Goal: Information Seeking & Learning: Learn about a topic

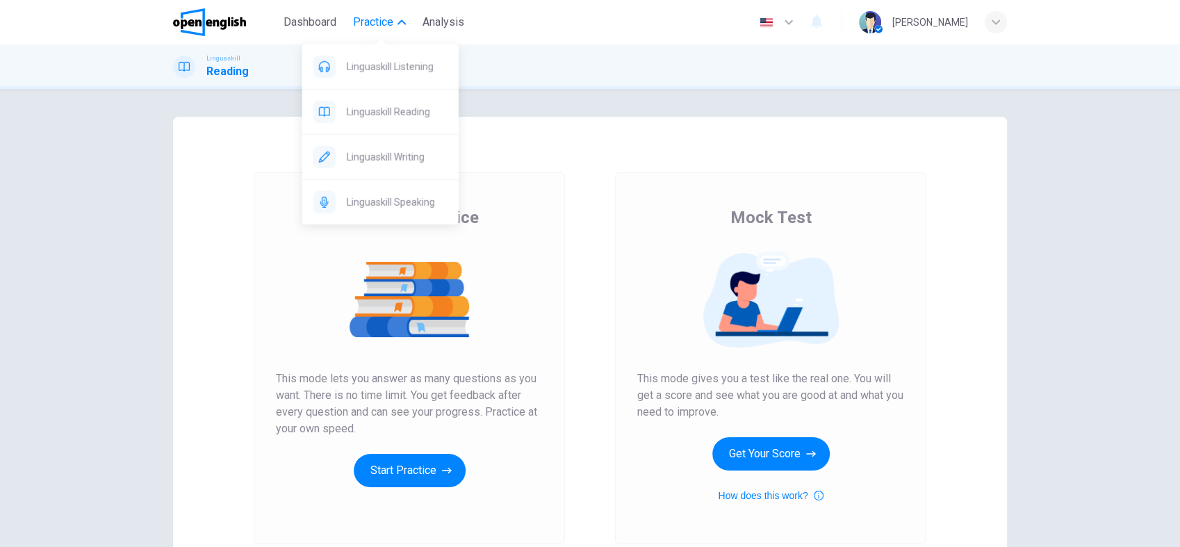
click at [380, 25] on span "Practice" at bounding box center [373, 22] width 40 height 17
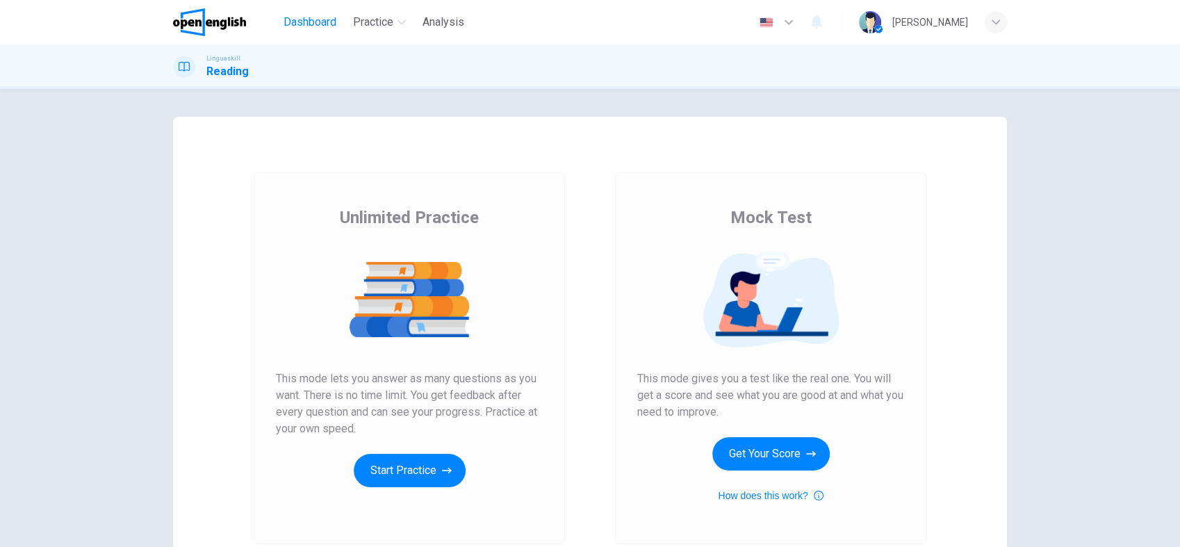
click at [309, 24] on span "Dashboard" at bounding box center [310, 22] width 53 height 17
click at [765, 446] on button "Get Your Score" at bounding box center [771, 453] width 117 height 33
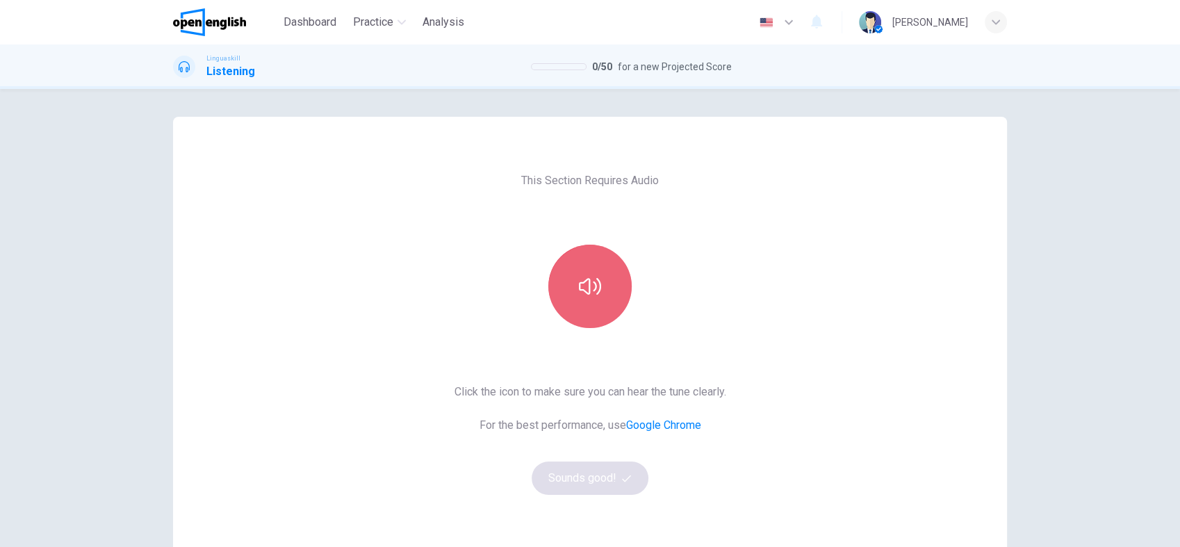
click at [579, 281] on icon "button" at bounding box center [590, 286] width 22 height 22
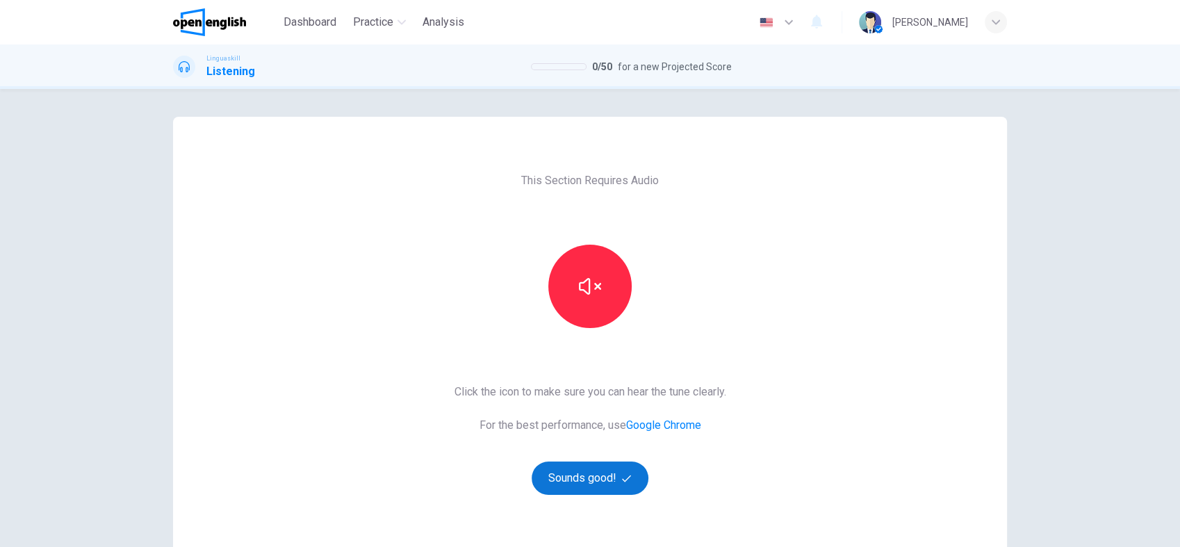
click at [585, 473] on button "Sounds good!" at bounding box center [590, 478] width 117 height 33
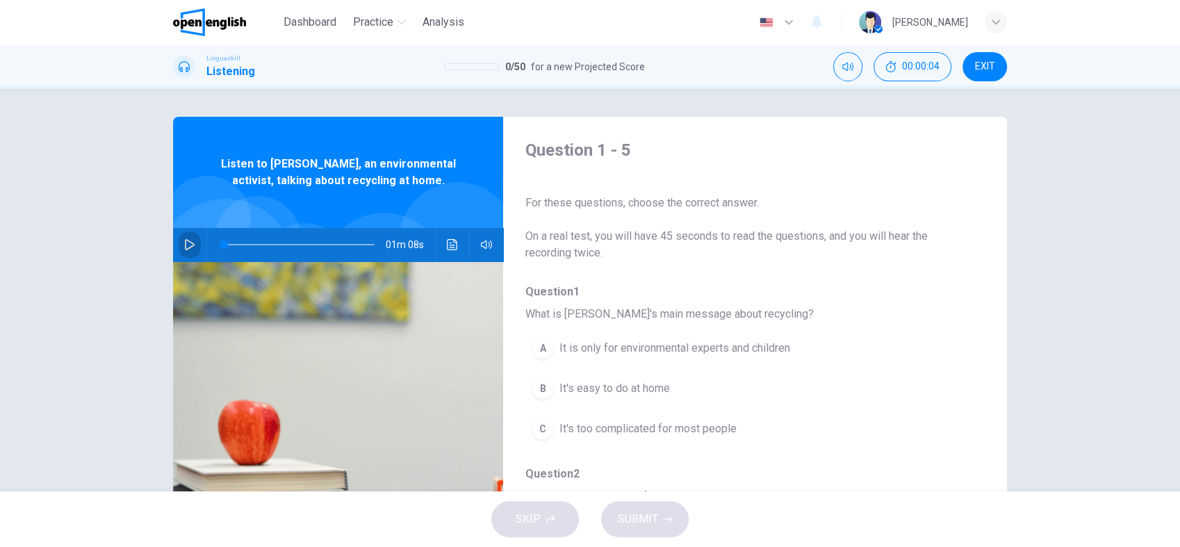
click at [185, 243] on icon "button" at bounding box center [190, 244] width 10 height 11
click at [184, 242] on icon "button" at bounding box center [189, 244] width 11 height 11
type input "*"
click at [820, 278] on div "Question 1 - 5 For these questions, choose the correct answer. On a real test, …" at bounding box center [744, 358] width 482 height 439
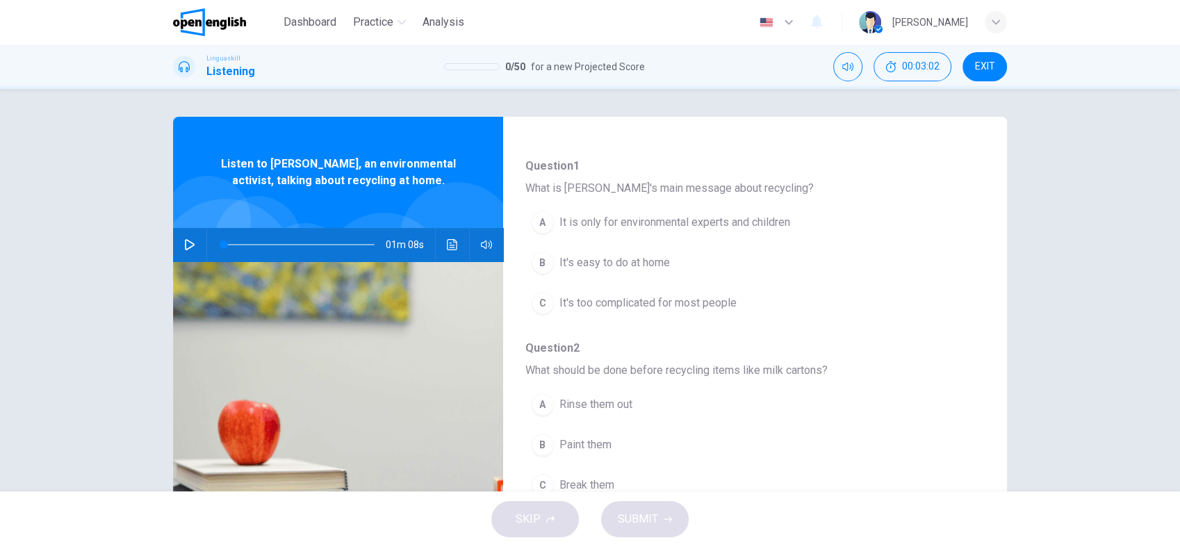
scroll to position [123, 0]
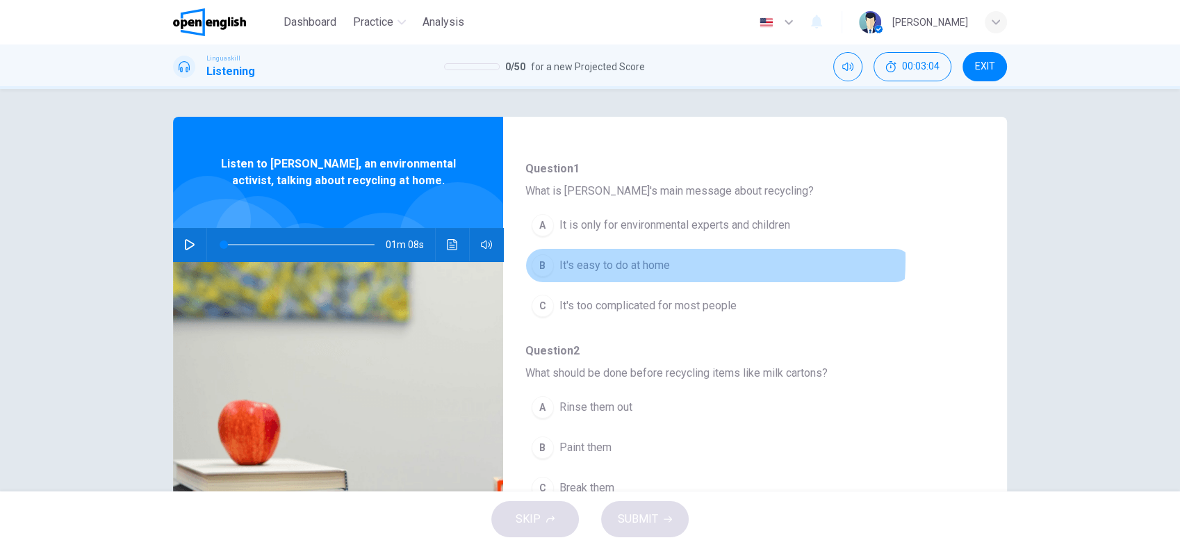
click at [624, 259] on span "It's easy to do at home" at bounding box center [615, 265] width 111 height 17
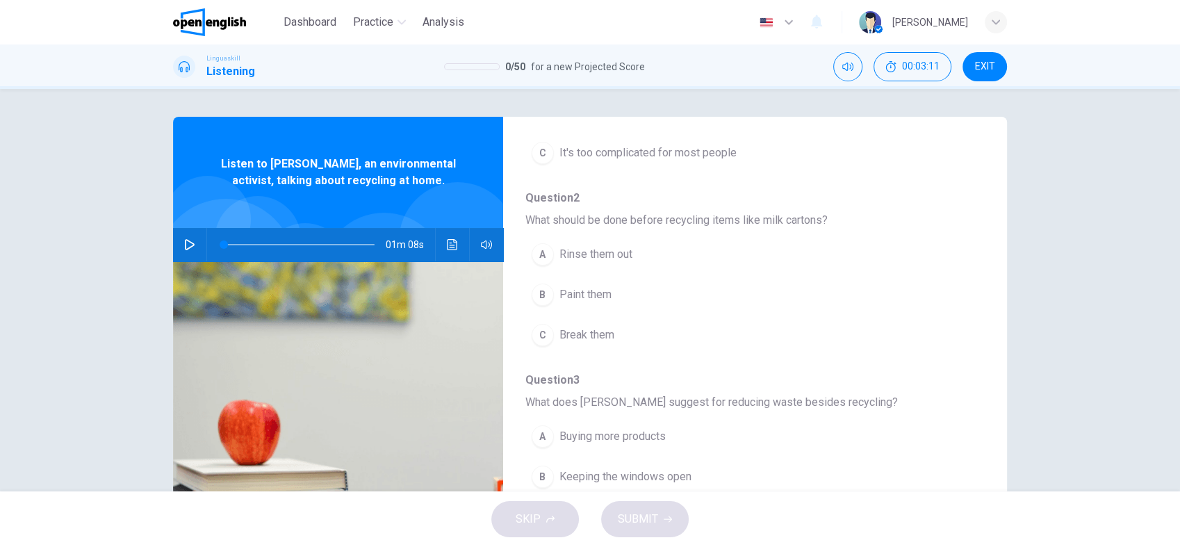
scroll to position [278, 0]
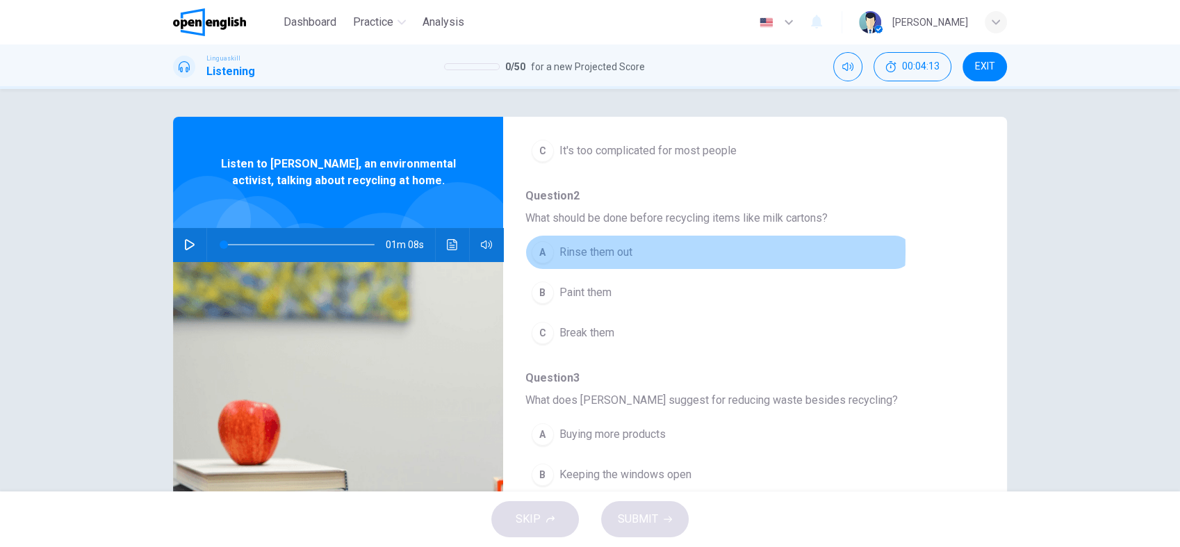
click at [583, 250] on span "Rinse them out" at bounding box center [596, 252] width 73 height 17
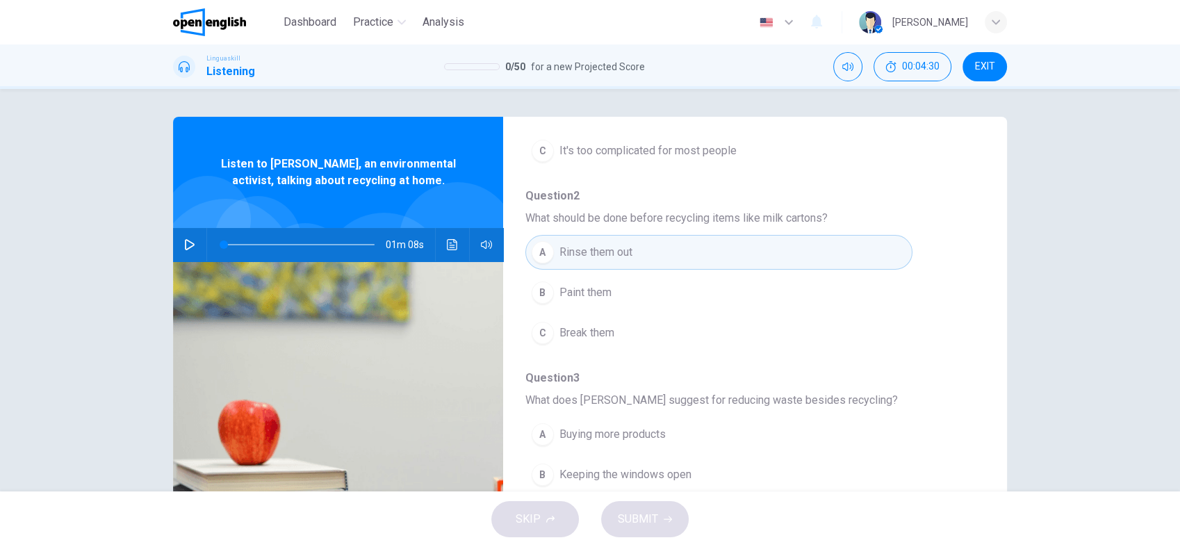
click at [1039, 310] on div "Question 1 - 5 For these questions, choose the correct answer. On a real test, …" at bounding box center [590, 290] width 1180 height 403
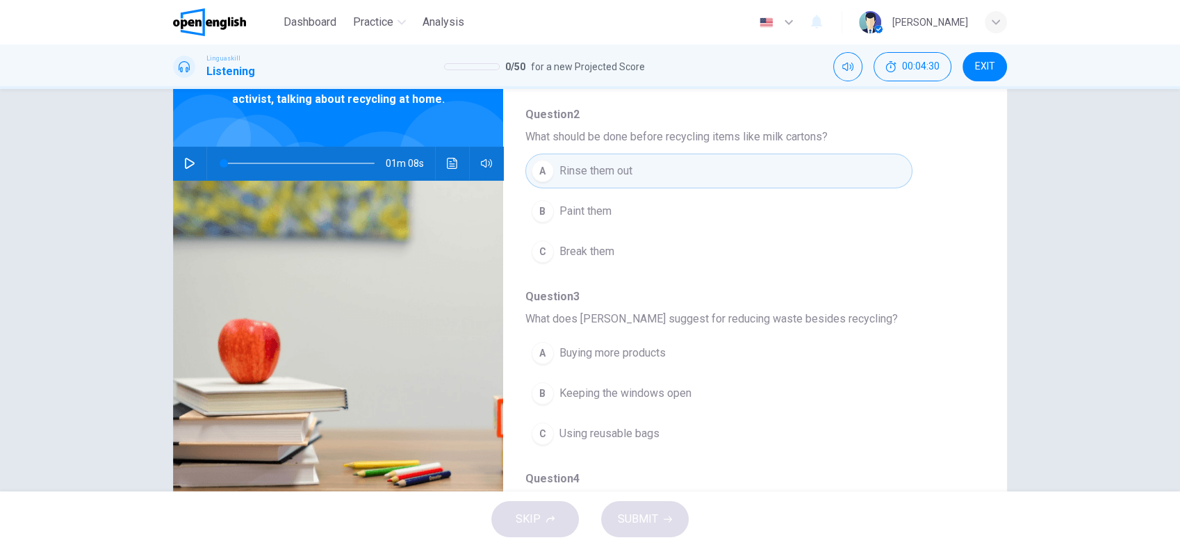
scroll to position [136, 0]
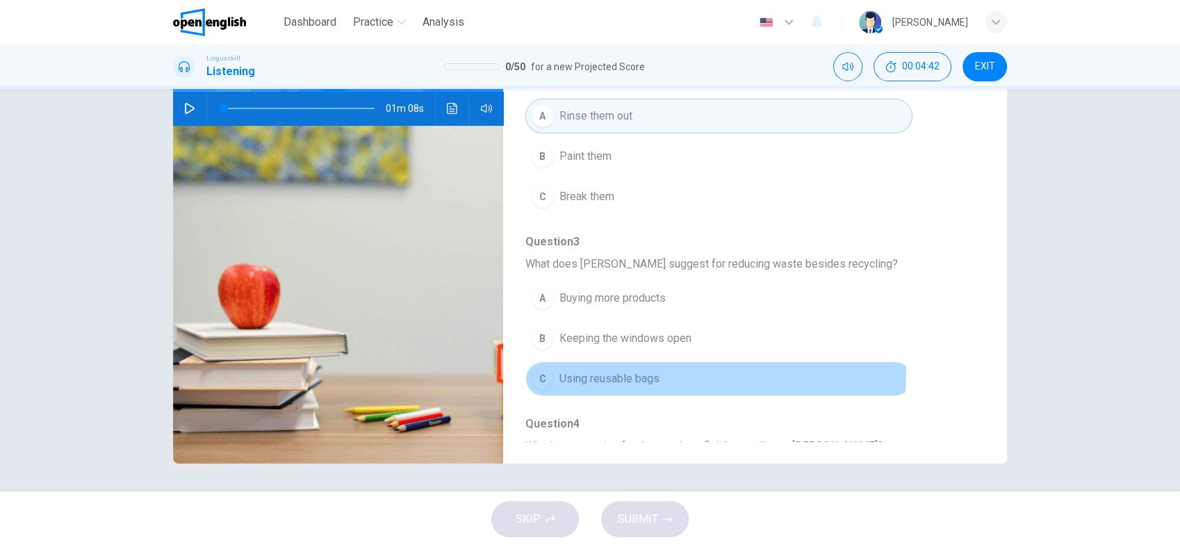
click at [637, 371] on span "Using reusable bags" at bounding box center [610, 379] width 100 height 17
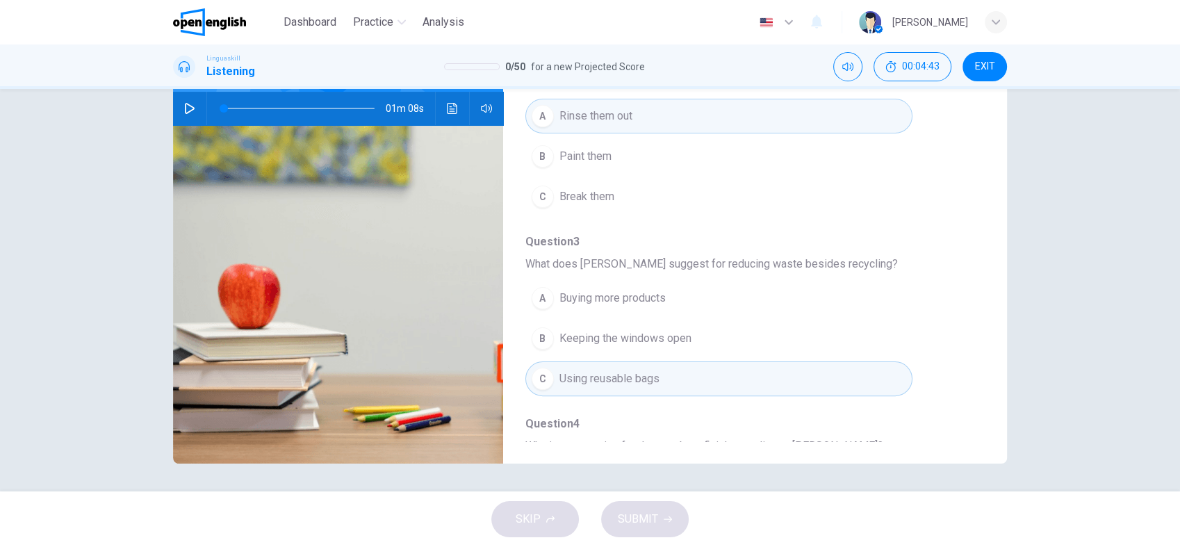
scroll to position [597, 0]
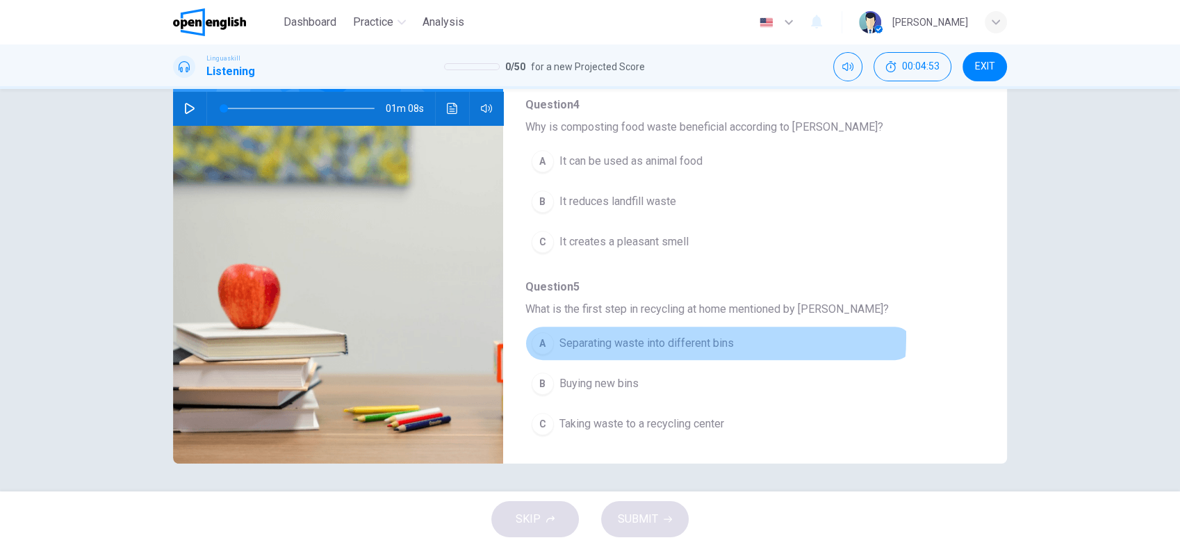
click at [667, 335] on span "Separating waste into different bins" at bounding box center [647, 343] width 174 height 17
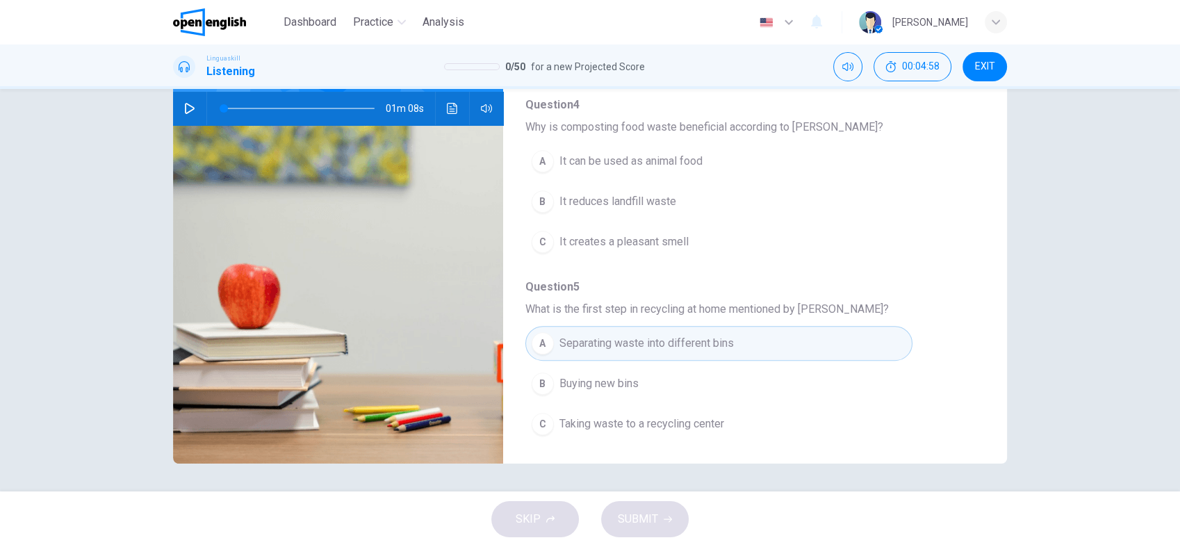
click at [981, 432] on div "Question 1 - 5 For these questions, choose the correct answer. On a real test, …" at bounding box center [590, 222] width 834 height 483
click at [984, 135] on div "Question 1 - 5 For these questions, choose the correct answer. On a real test, …" at bounding box center [590, 222] width 834 height 483
drag, startPoint x: 984, startPoint y: 135, endPoint x: 816, endPoint y: 130, distance: 167.6
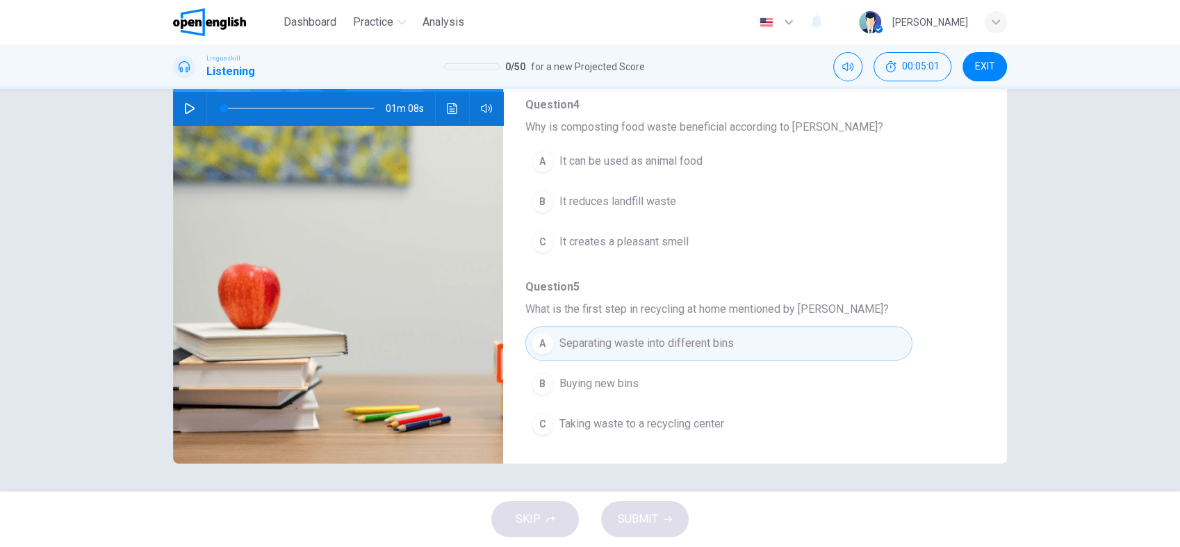
click at [816, 130] on div "Question 1 - 5 For these questions, choose the correct answer. On a real test, …" at bounding box center [590, 222] width 834 height 483
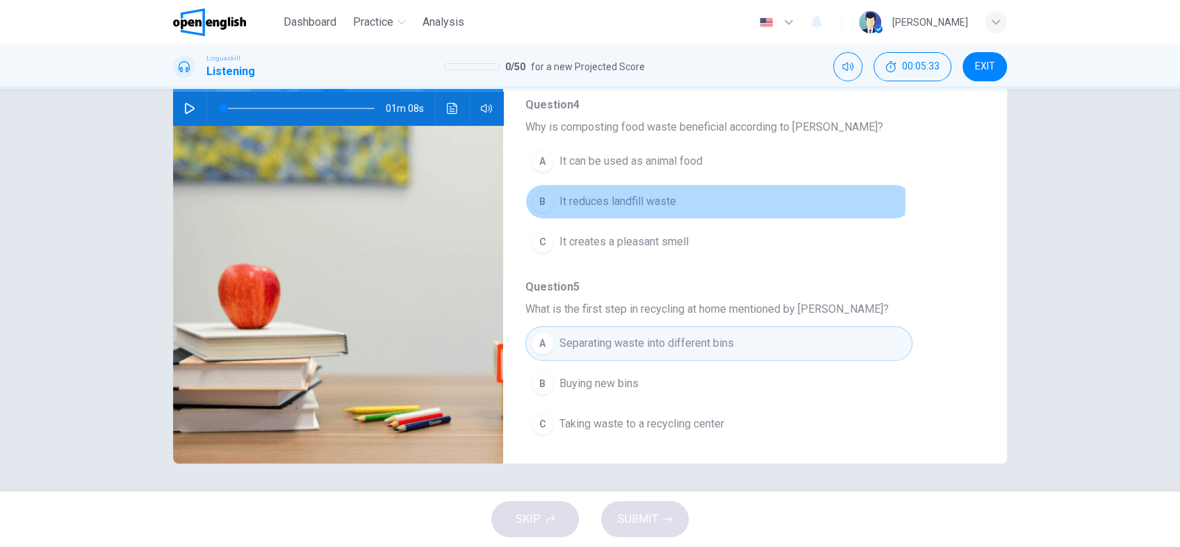
click at [620, 195] on span "It reduces landfill waste" at bounding box center [618, 201] width 117 height 17
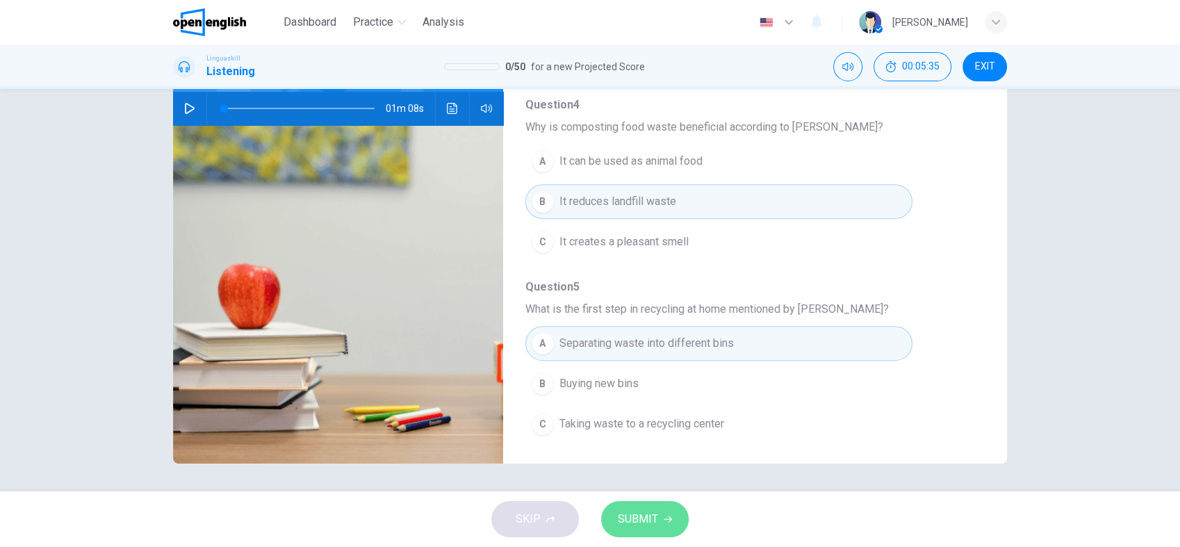
click at [639, 510] on span "SUBMIT" at bounding box center [638, 519] width 40 height 19
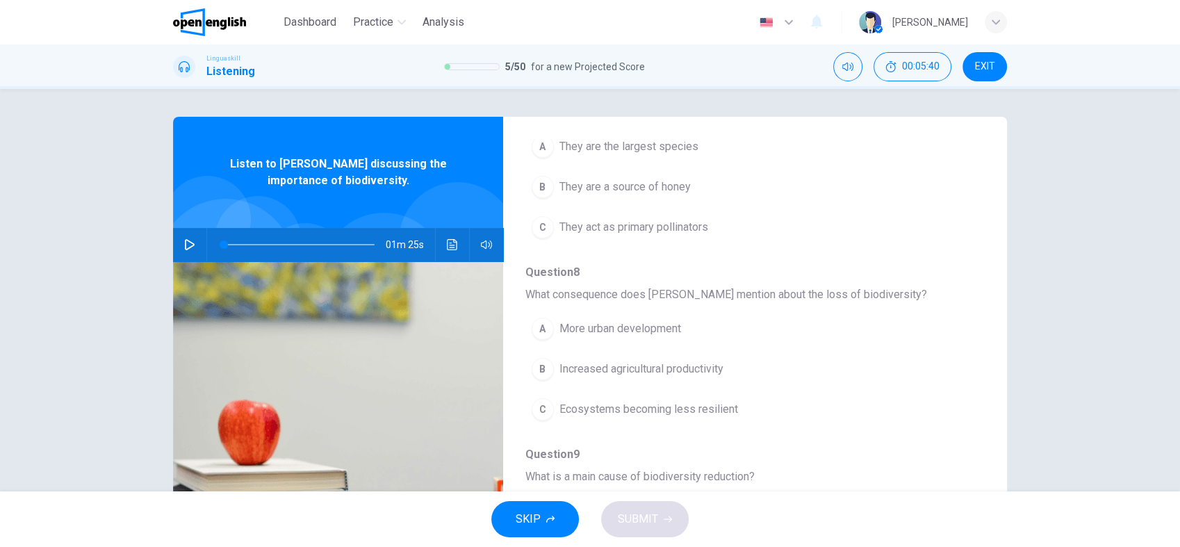
scroll to position [0, 0]
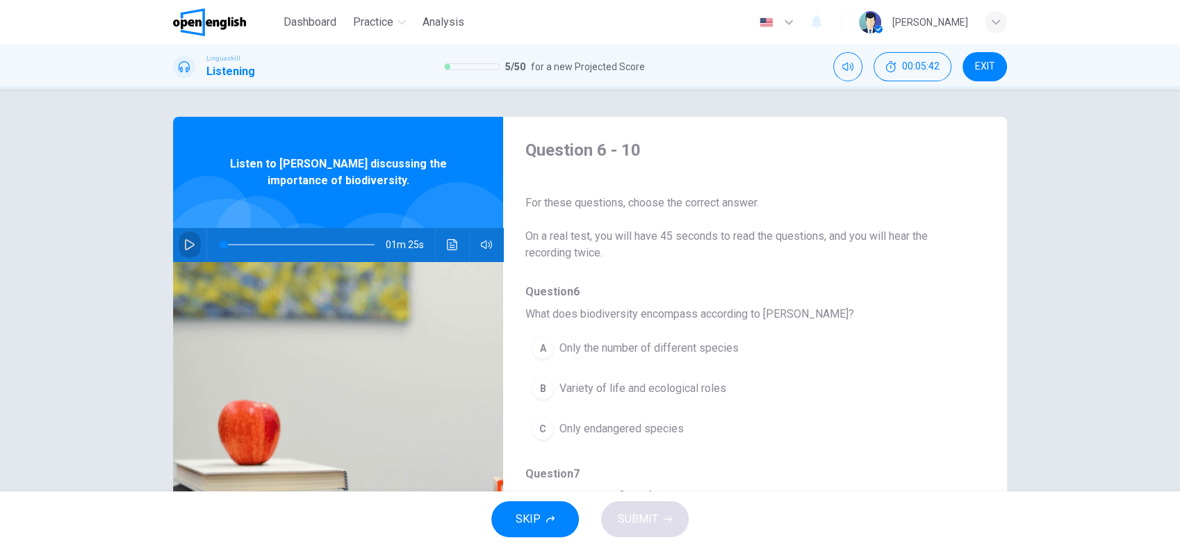
click at [185, 245] on icon "button" at bounding box center [190, 244] width 10 height 11
click at [184, 241] on icon "button" at bounding box center [189, 244] width 11 height 11
click at [405, 332] on img at bounding box center [338, 430] width 330 height 339
click at [450, 241] on icon "Click to see the audio transcription" at bounding box center [452, 244] width 11 height 11
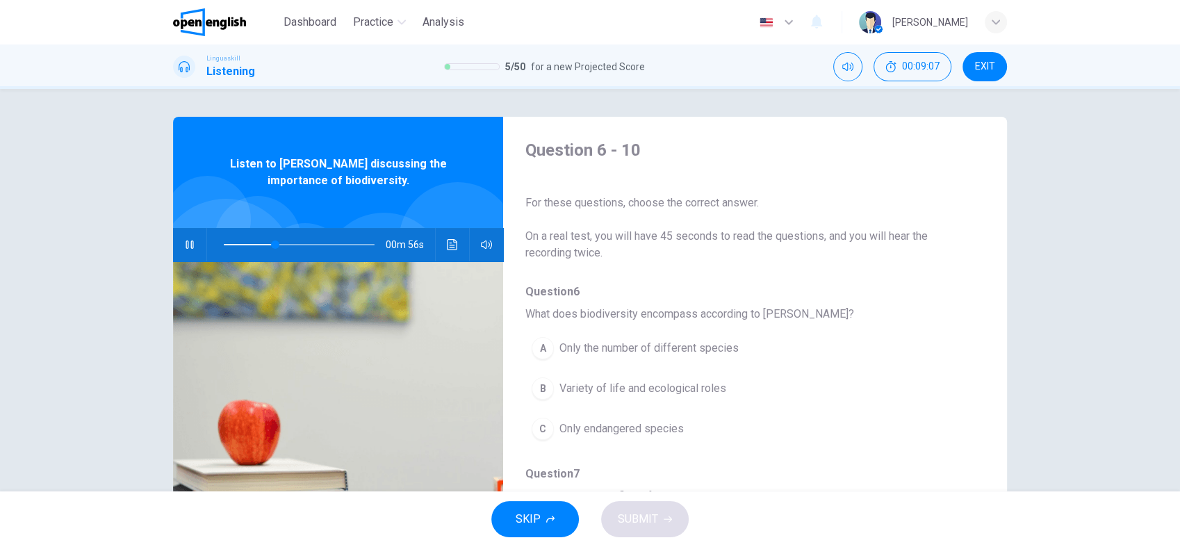
click at [184, 250] on button "button" at bounding box center [190, 244] width 22 height 33
type input "**"
click at [994, 65] on span "EXIT" at bounding box center [985, 66] width 20 height 11
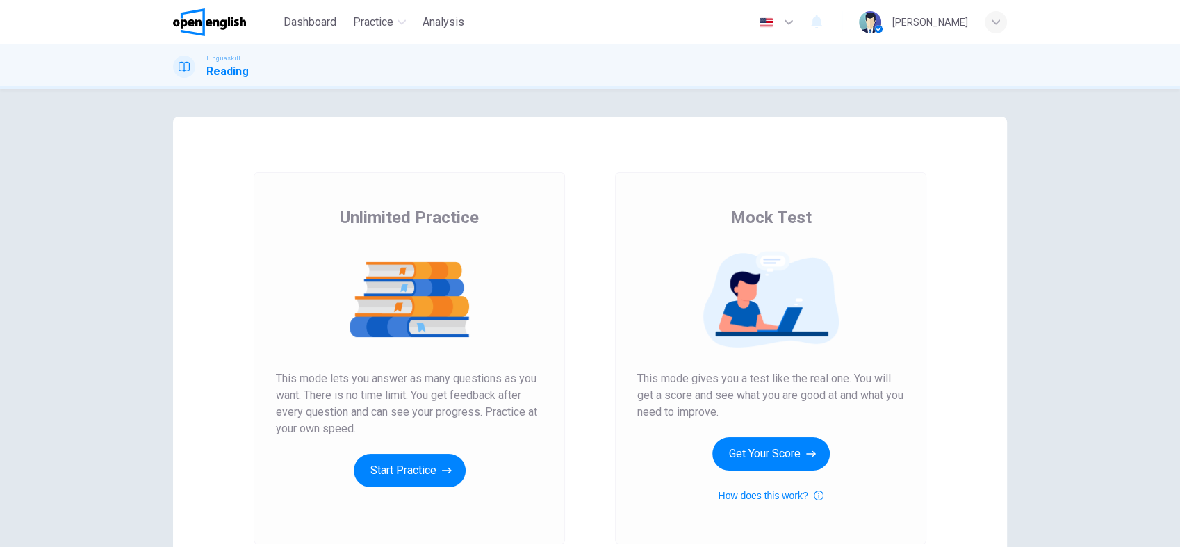
click at [797, 19] on icon "button" at bounding box center [789, 22] width 17 height 17
click at [1007, 546] on div at bounding box center [590, 547] width 1180 height 0
click at [1000, 20] on icon "button" at bounding box center [996, 21] width 8 height 5
drag, startPoint x: 229, startPoint y: 58, endPoint x: 446, endPoint y: 30, distance: 218.7
click at [446, 546] on div at bounding box center [590, 547] width 1180 height 0
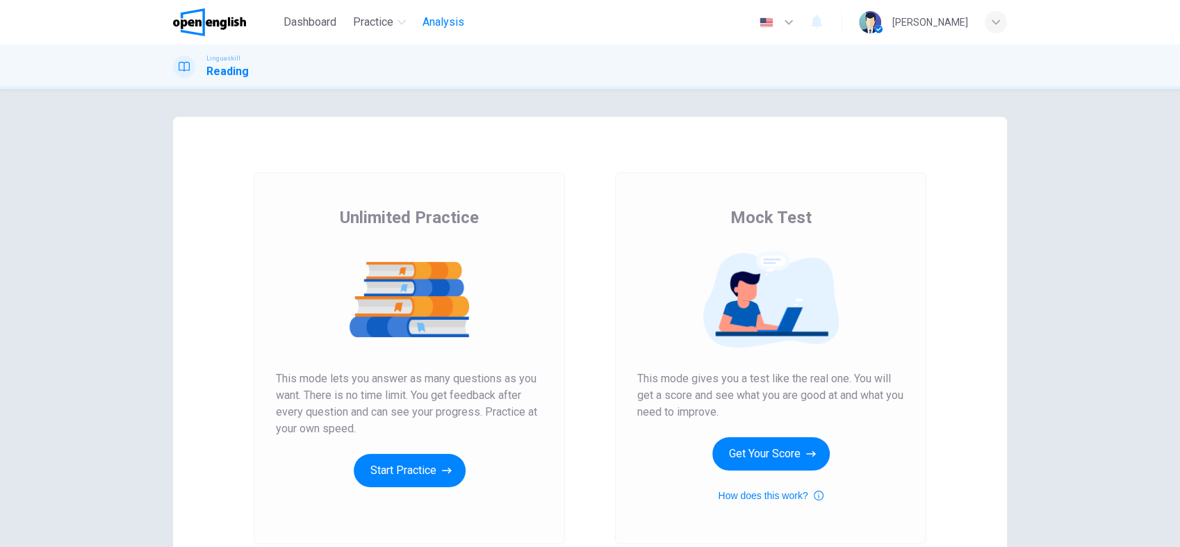
click at [446, 27] on span "Analysis" at bounding box center [444, 22] width 42 height 17
click at [761, 456] on button "Get Your Score" at bounding box center [771, 453] width 117 height 33
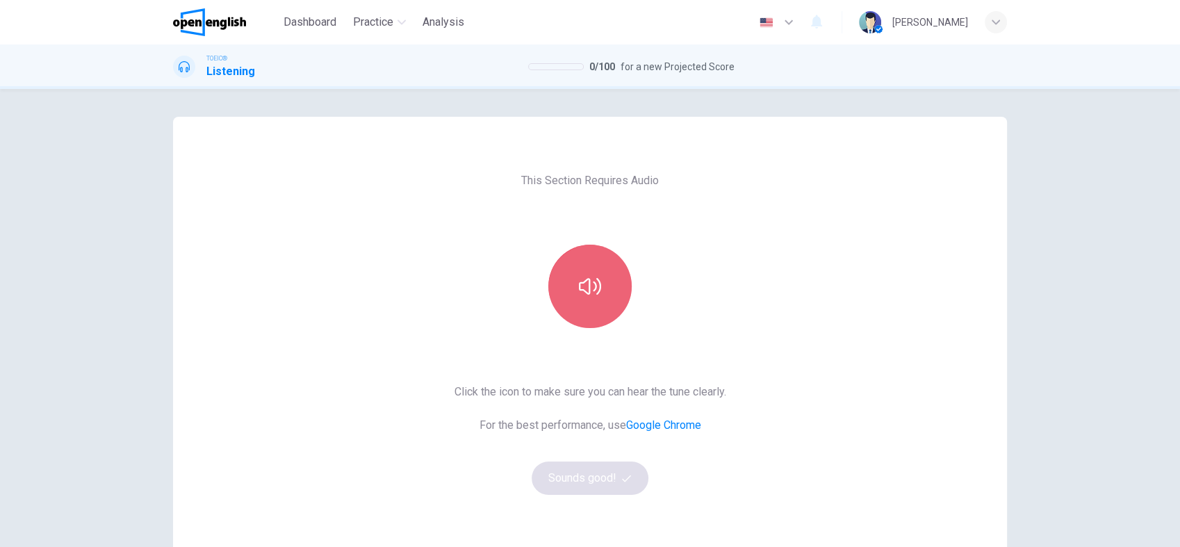
click at [602, 295] on button "button" at bounding box center [589, 286] width 83 height 83
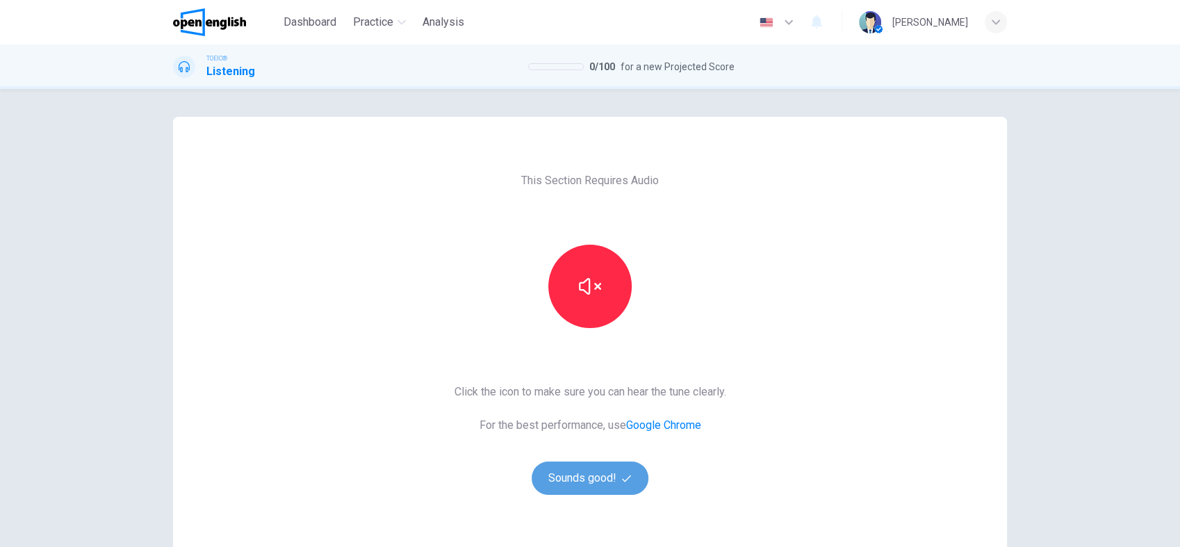
click at [584, 478] on button "Sounds good!" at bounding box center [590, 478] width 117 height 33
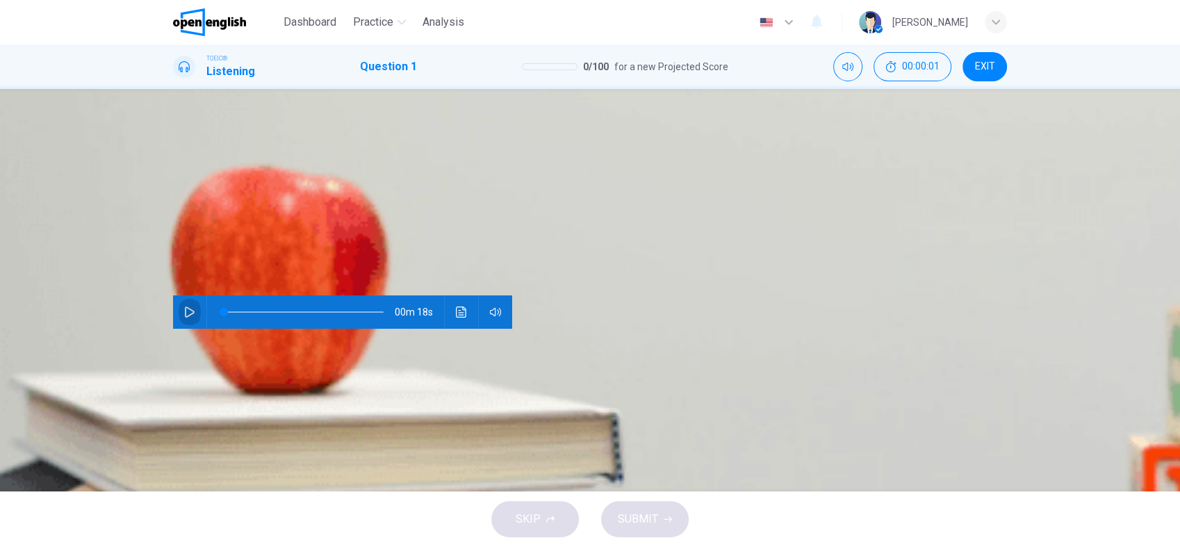
click at [188, 307] on icon "button" at bounding box center [189, 312] width 11 height 11
type input "*"
click at [227, 179] on div "B" at bounding box center [216, 168] width 22 height 22
click at [645, 522] on span "SUBMIT" at bounding box center [638, 519] width 40 height 19
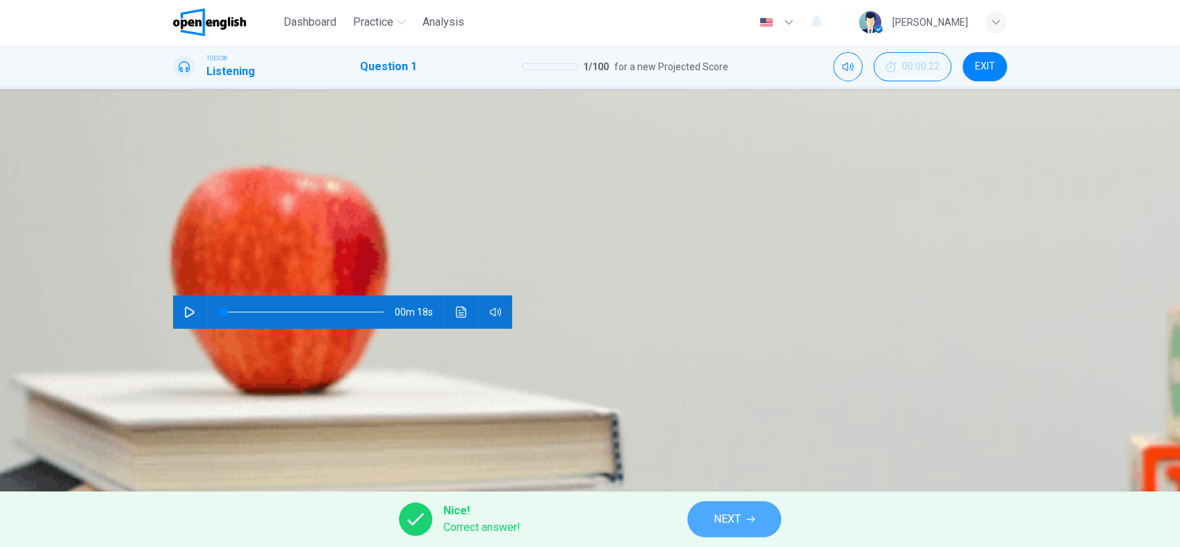
click at [722, 510] on span "NEXT" at bounding box center [727, 519] width 27 height 19
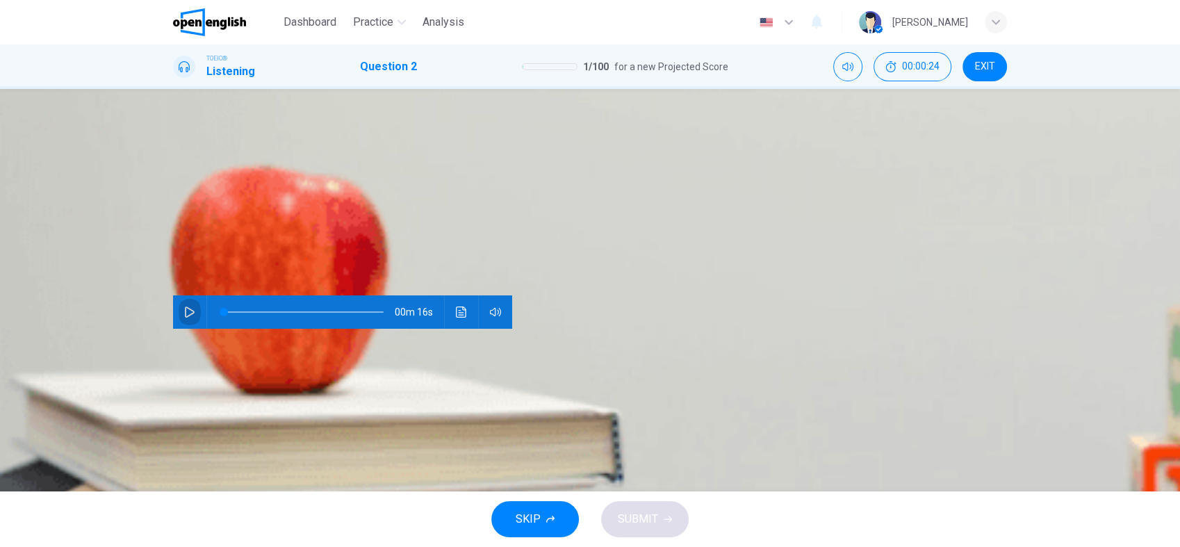
click at [184, 307] on icon "button" at bounding box center [189, 312] width 11 height 11
click at [197, 179] on div "A" at bounding box center [185, 168] width 22 height 22
type input "*"
click at [660, 510] on button "SUBMIT" at bounding box center [645, 519] width 88 height 36
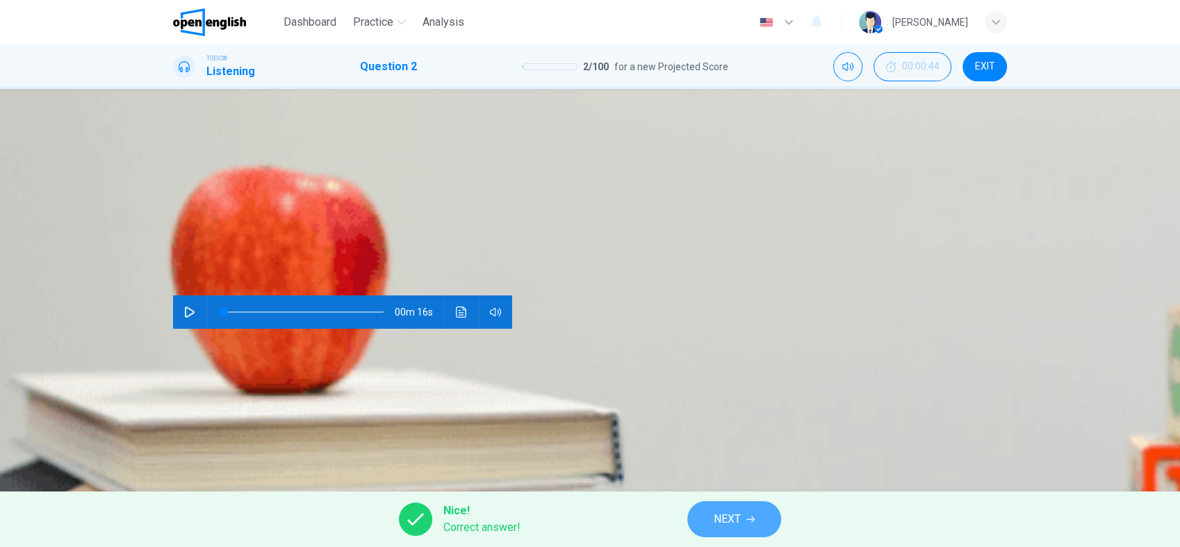
click at [748, 523] on icon "button" at bounding box center [751, 519] width 8 height 8
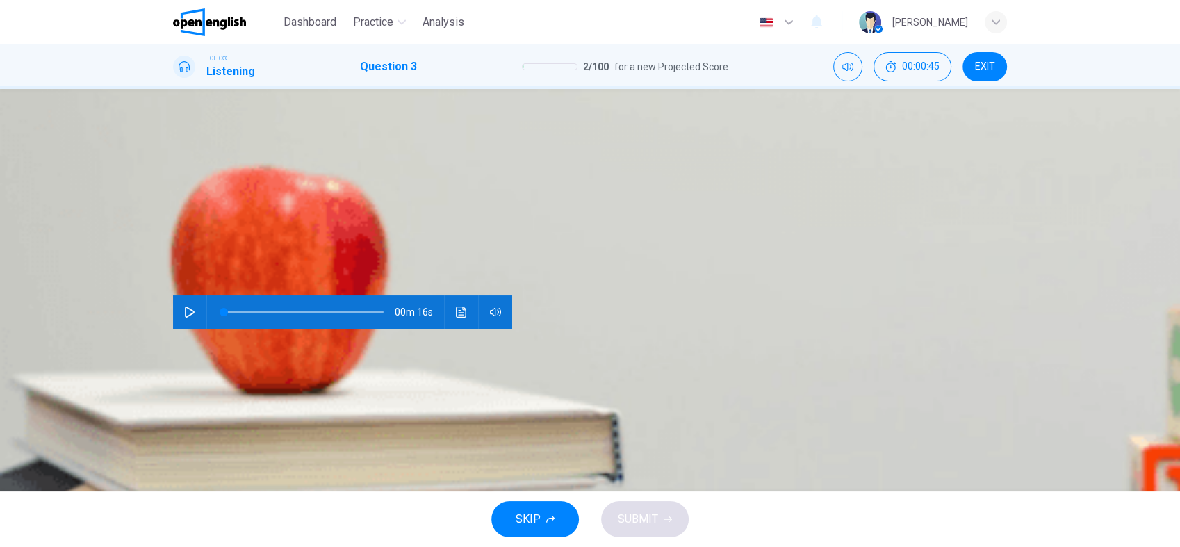
click at [185, 307] on icon "button" at bounding box center [190, 312] width 10 height 11
click at [204, 181] on button "A" at bounding box center [188, 168] width 31 height 25
type input "*"
click at [639, 502] on button "SUBMIT" at bounding box center [645, 519] width 88 height 36
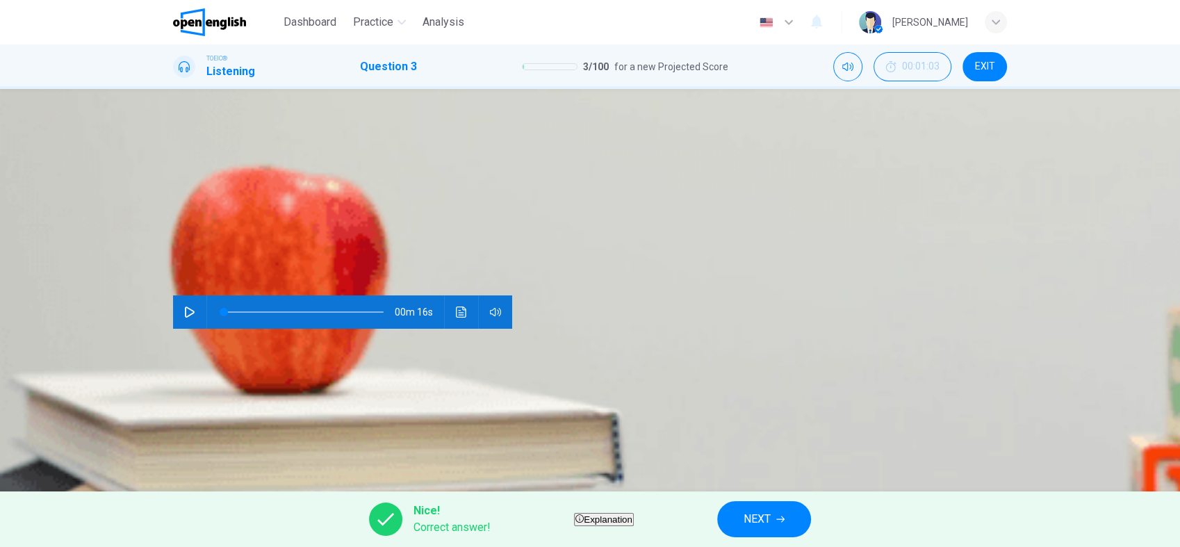
click at [771, 514] on span "NEXT" at bounding box center [757, 519] width 27 height 19
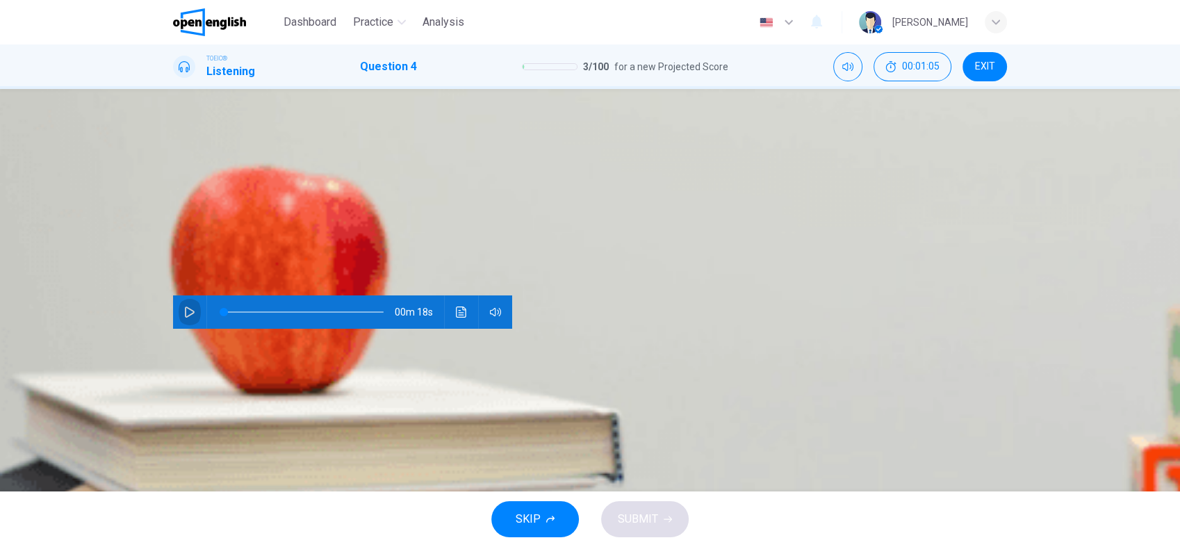
click at [185, 307] on icon "button" at bounding box center [190, 312] width 10 height 11
click at [227, 179] on div "B" at bounding box center [216, 168] width 22 height 22
type input "*"
click at [635, 503] on button "SUBMIT" at bounding box center [645, 519] width 88 height 36
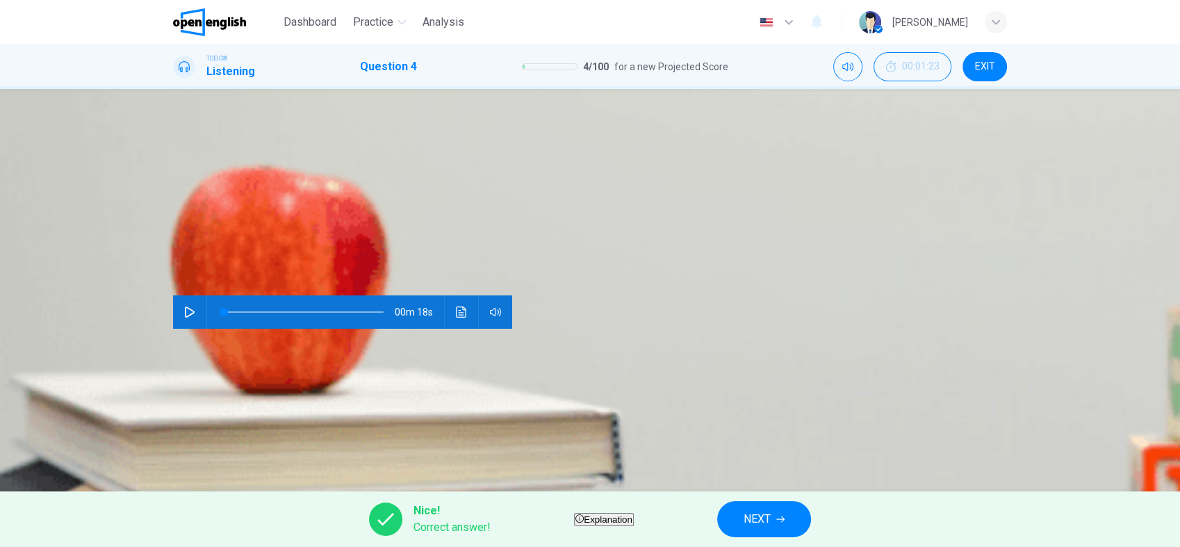
drag, startPoint x: 807, startPoint y: 506, endPoint x: 695, endPoint y: 360, distance: 184.0
click at [695, 360] on div "Dashboard Practice Analysis English ** ​ Willian G. TOEIC® Listening Question 4…" at bounding box center [590, 273] width 1180 height 547
click at [771, 521] on span "NEXT" at bounding box center [757, 519] width 27 height 19
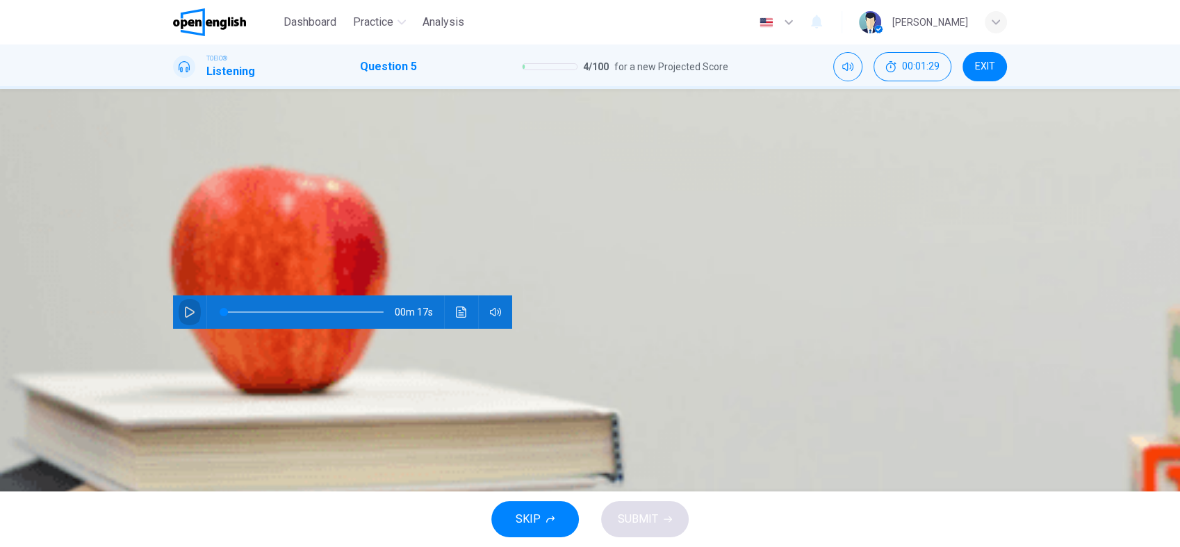
click at [185, 307] on icon "button" at bounding box center [189, 312] width 11 height 11
click at [258, 179] on div "C" at bounding box center [247, 168] width 22 height 22
type input "*"
click at [644, 504] on button "SUBMIT" at bounding box center [645, 519] width 88 height 36
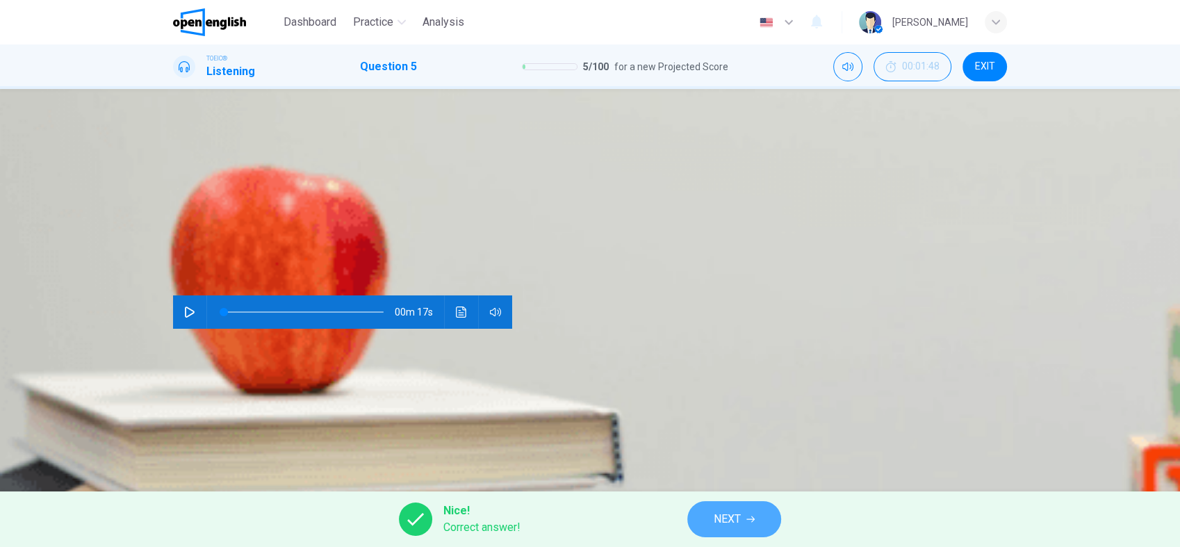
click at [737, 512] on span "NEXT" at bounding box center [727, 519] width 27 height 19
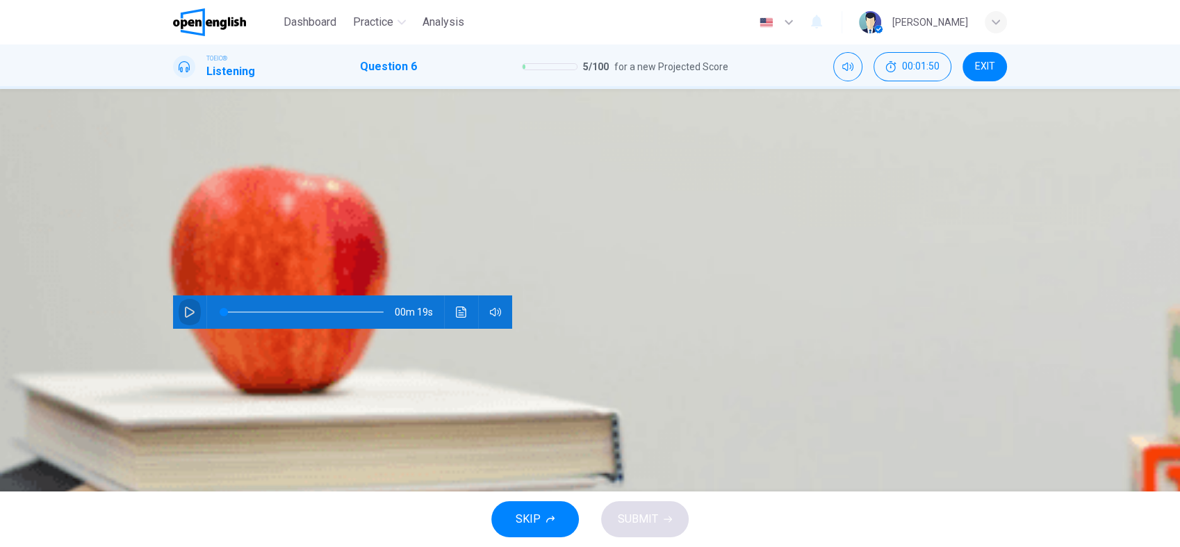
click at [181, 295] on button "button" at bounding box center [190, 311] width 22 height 33
click at [227, 179] on div "B" at bounding box center [216, 168] width 22 height 22
click at [647, 513] on span "SUBMIT" at bounding box center [638, 519] width 40 height 19
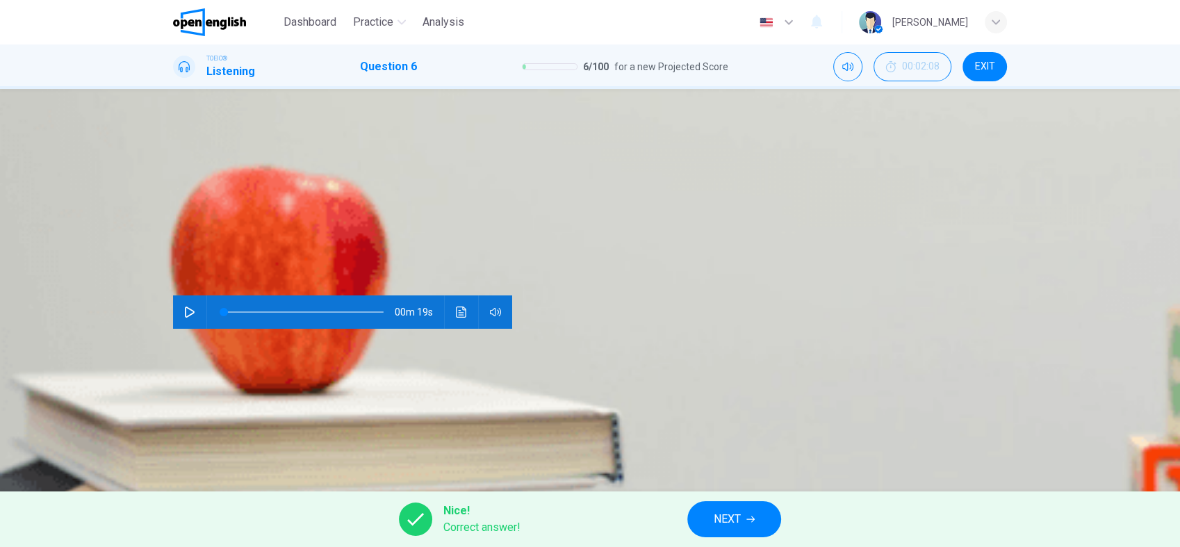
type input "*"
click at [736, 517] on span "NEXT" at bounding box center [727, 519] width 27 height 19
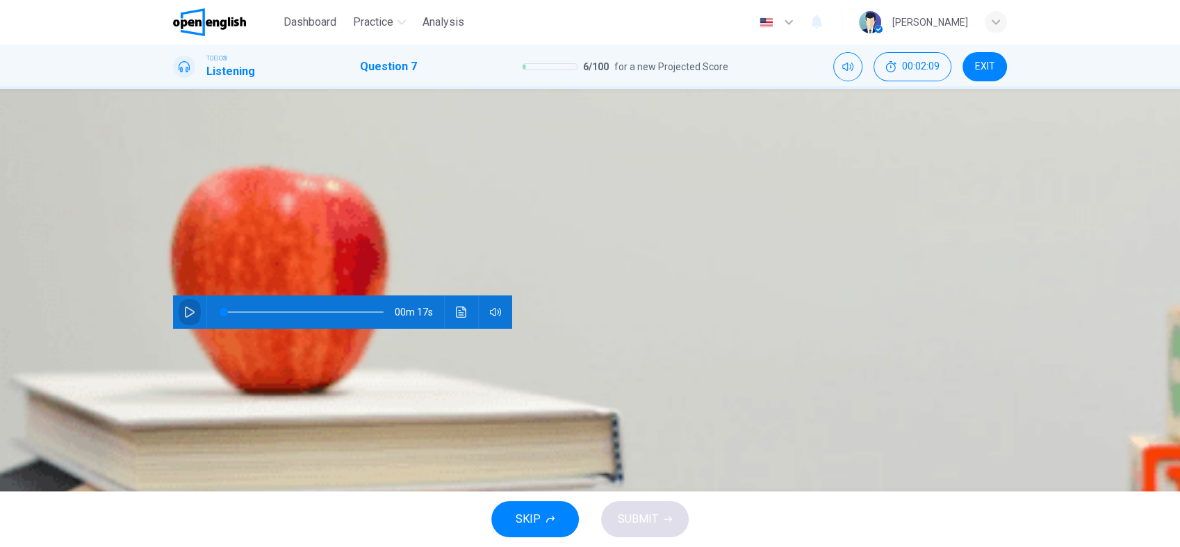
click at [179, 295] on button "button" at bounding box center [190, 311] width 22 height 33
click at [197, 179] on div "A" at bounding box center [185, 168] width 22 height 22
type input "*"
click at [643, 512] on span "SUBMIT" at bounding box center [638, 519] width 40 height 19
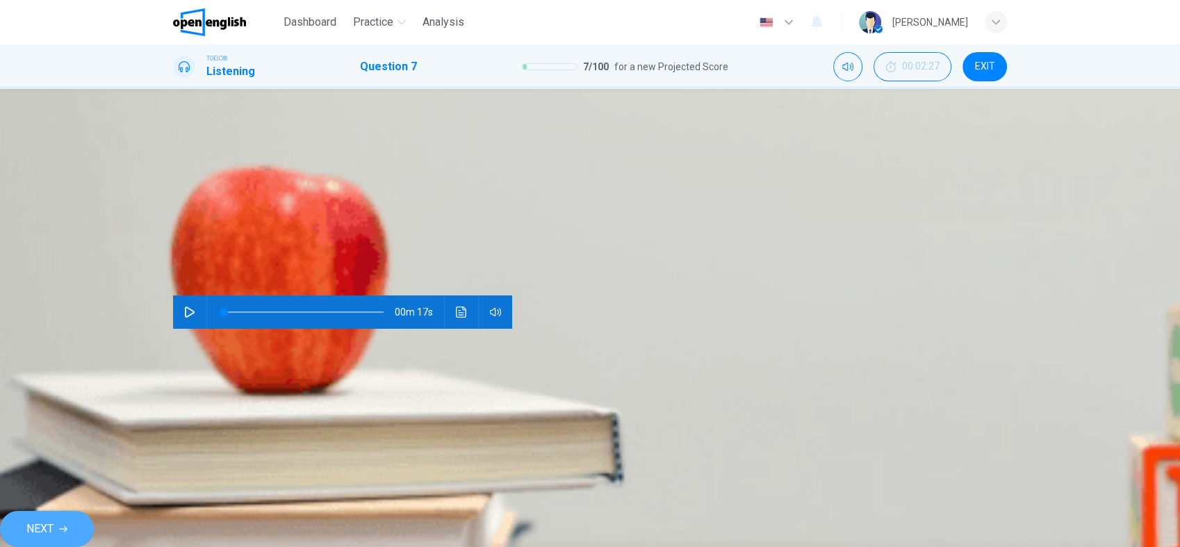
click at [54, 519] on span "NEXT" at bounding box center [39, 528] width 27 height 19
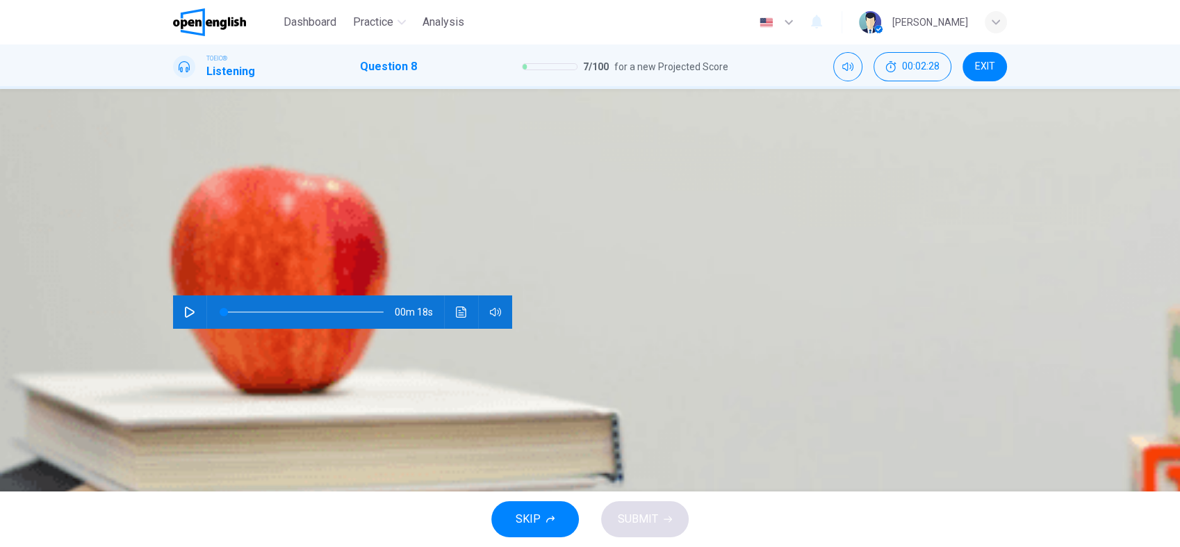
click at [189, 307] on icon "button" at bounding box center [190, 312] width 10 height 11
click at [197, 179] on div "A" at bounding box center [185, 168] width 22 height 22
type input "*"
click at [647, 517] on span "SUBMIT" at bounding box center [638, 519] width 40 height 19
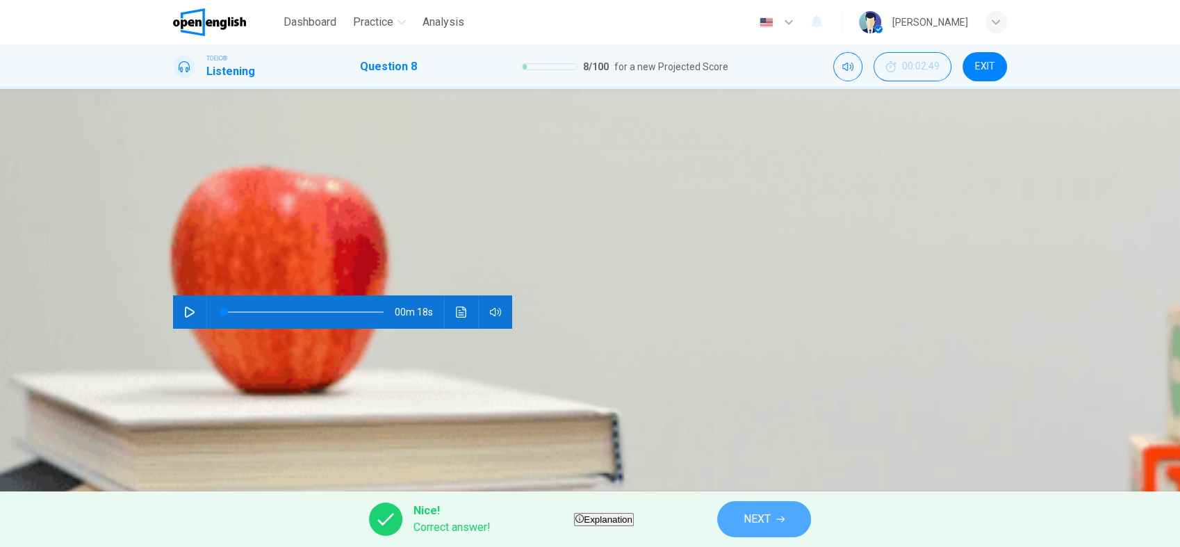
click at [771, 515] on span "NEXT" at bounding box center [757, 519] width 27 height 19
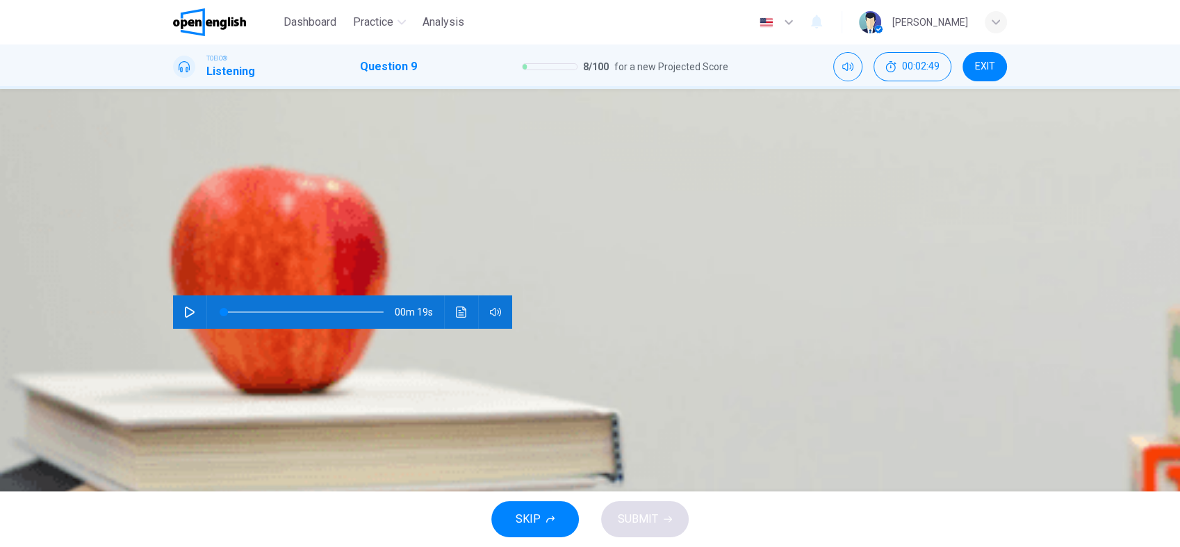
click at [184, 307] on icon "button" at bounding box center [189, 312] width 11 height 11
click at [227, 179] on div "B" at bounding box center [216, 168] width 22 height 22
type input "*"
click at [652, 517] on span "SUBMIT" at bounding box center [638, 519] width 40 height 19
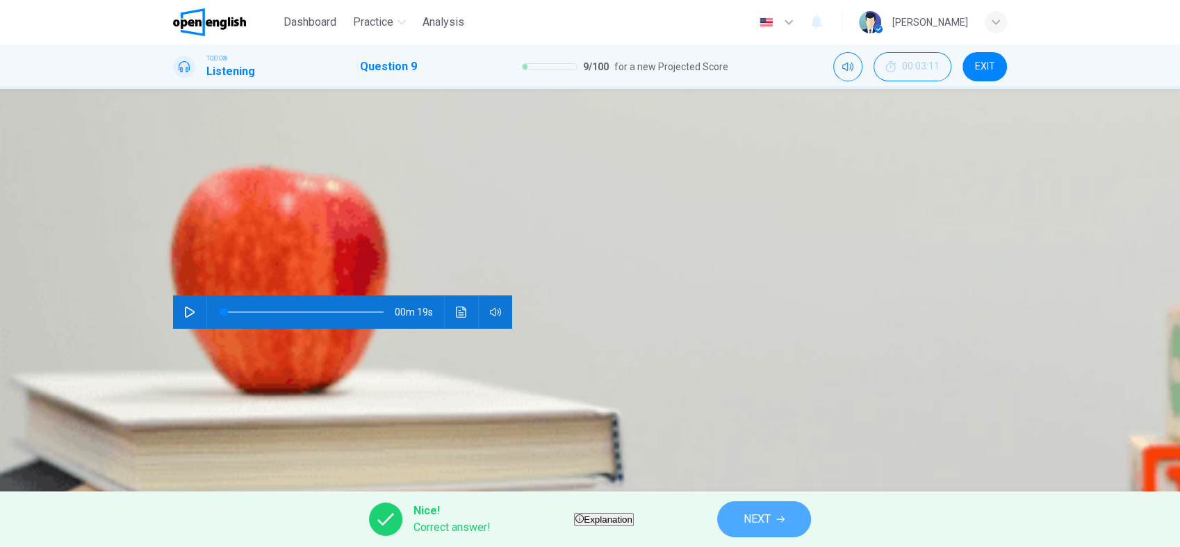
click at [807, 519] on button "NEXT" at bounding box center [764, 519] width 94 height 36
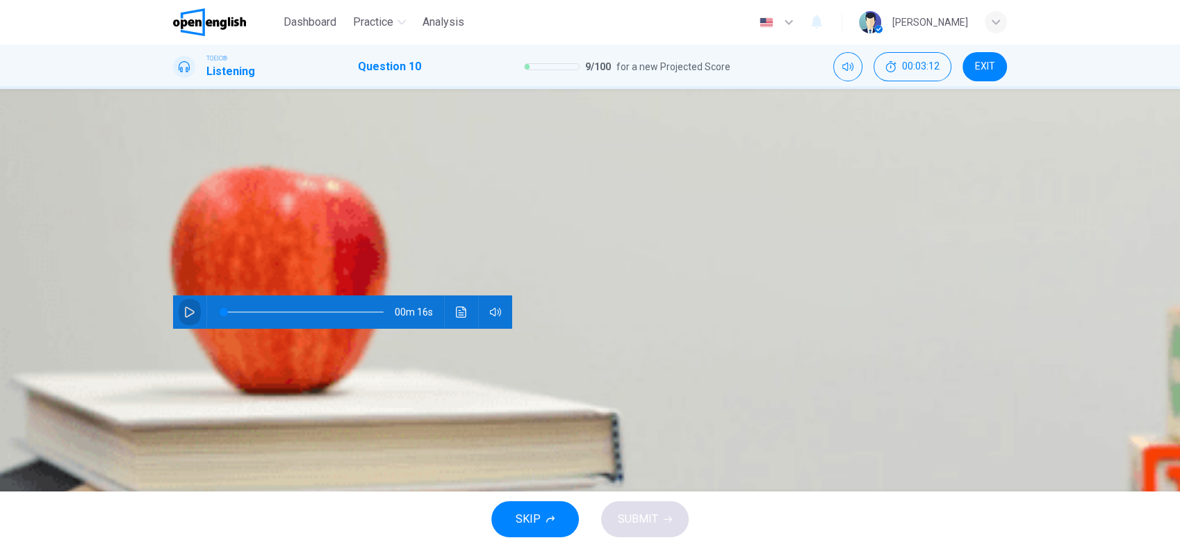
click at [185, 307] on icon "button" at bounding box center [190, 312] width 10 height 11
click at [189, 307] on icon "button" at bounding box center [189, 312] width 11 height 11
click at [258, 179] on div "C" at bounding box center [247, 168] width 22 height 22
type input "*"
click at [643, 510] on span "SUBMIT" at bounding box center [638, 519] width 40 height 19
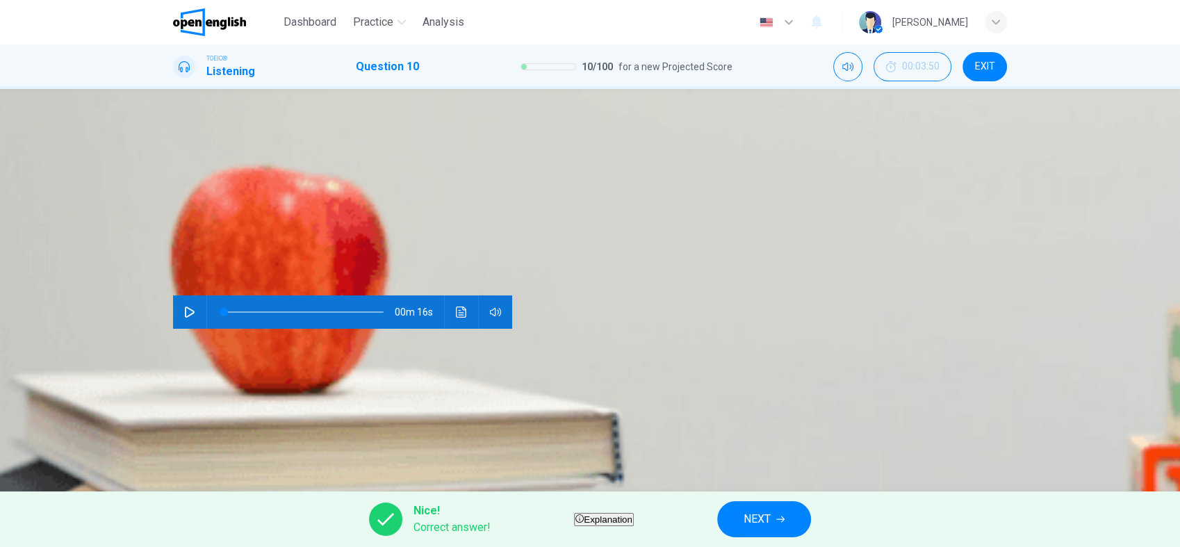
click at [771, 512] on span "NEXT" at bounding box center [757, 519] width 27 height 19
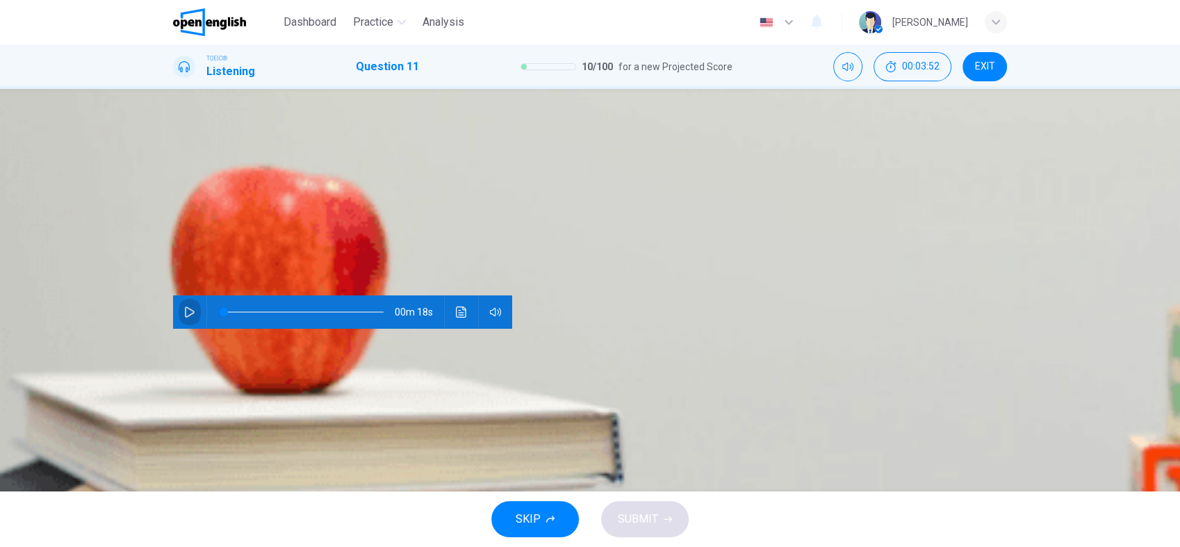
click at [184, 307] on icon "button" at bounding box center [189, 312] width 11 height 11
click at [227, 179] on div "B" at bounding box center [216, 168] width 22 height 22
click at [650, 514] on span "SUBMIT" at bounding box center [638, 519] width 40 height 19
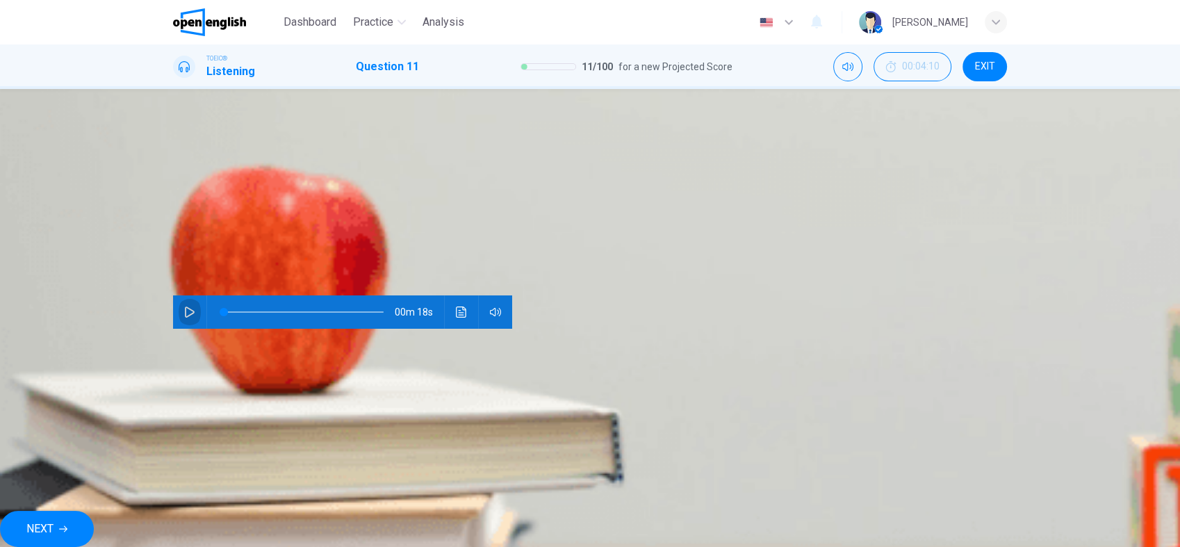
click at [186, 295] on button "button" at bounding box center [190, 311] width 22 height 33
type input "**"
click at [94, 511] on button "NEXT" at bounding box center [47, 529] width 94 height 36
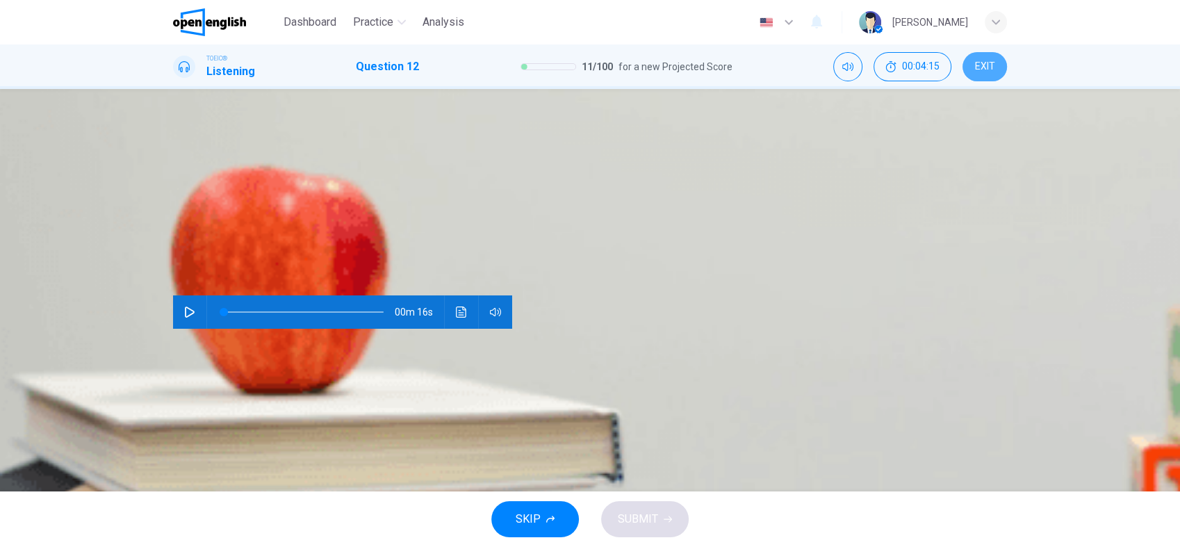
click at [988, 68] on span "EXIT" at bounding box center [985, 66] width 20 height 11
